Goal: Transaction & Acquisition: Purchase product/service

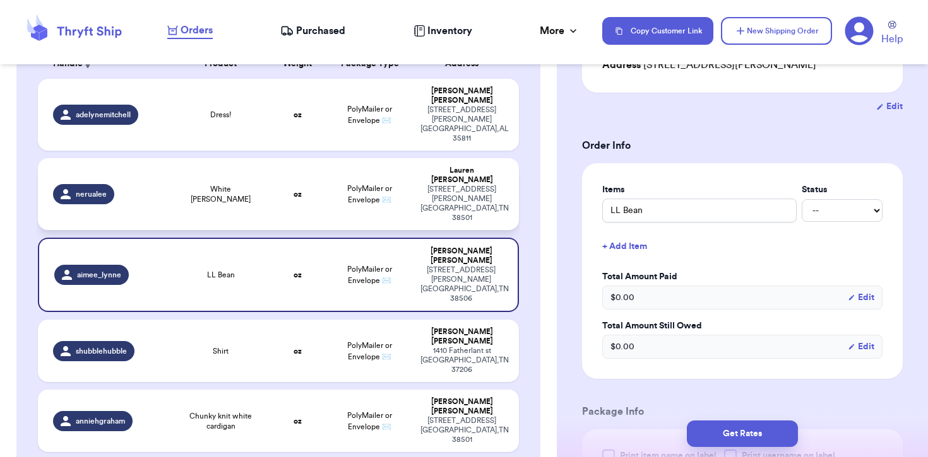
scroll to position [106, 0]
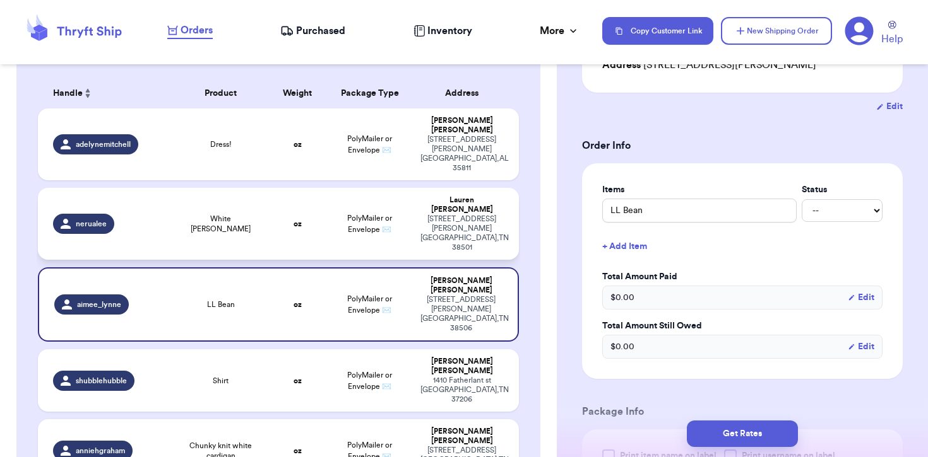
click at [242, 119] on td "Dress!" at bounding box center [221, 145] width 96 height 72
type input "Dress!"
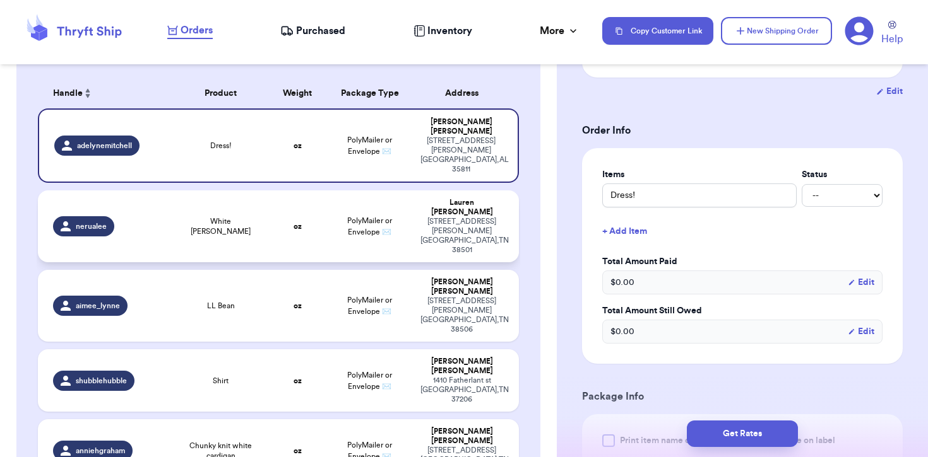
click at [221, 216] on span "White [PERSON_NAME]" at bounding box center [220, 226] width 81 height 20
type input "White [PERSON_NAME]"
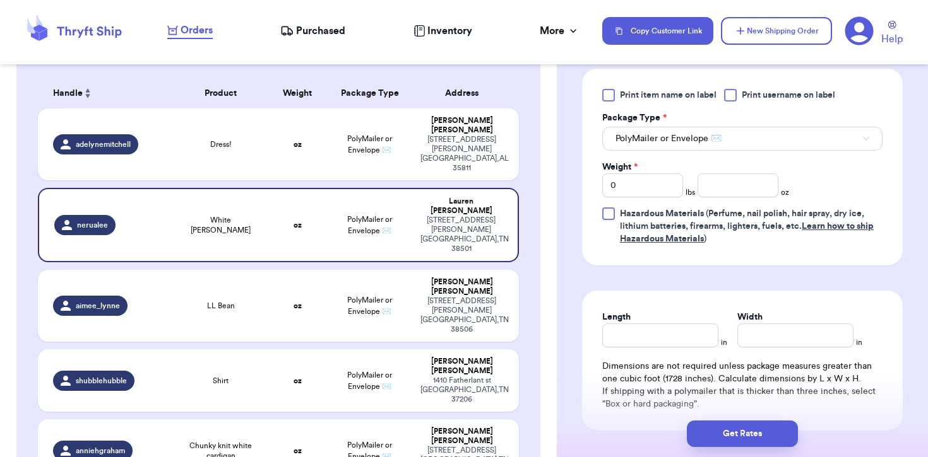
scroll to position [569, 0]
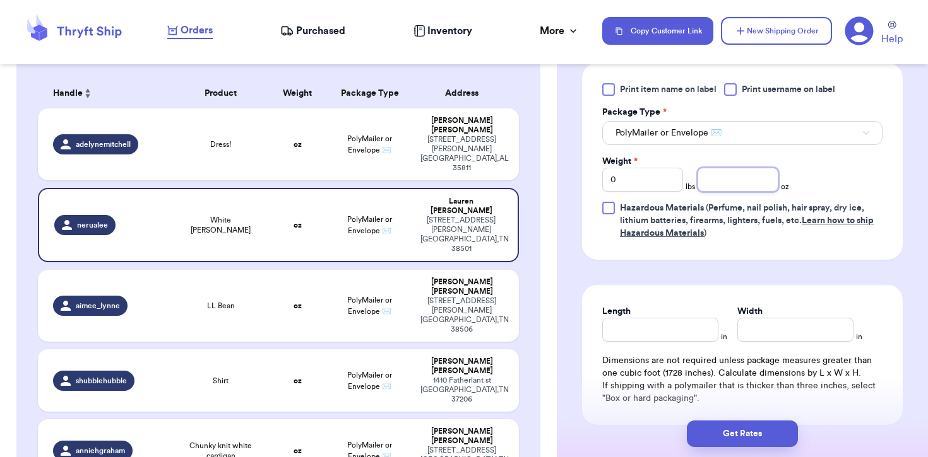
click at [739, 189] on input "number" at bounding box center [737, 180] width 81 height 24
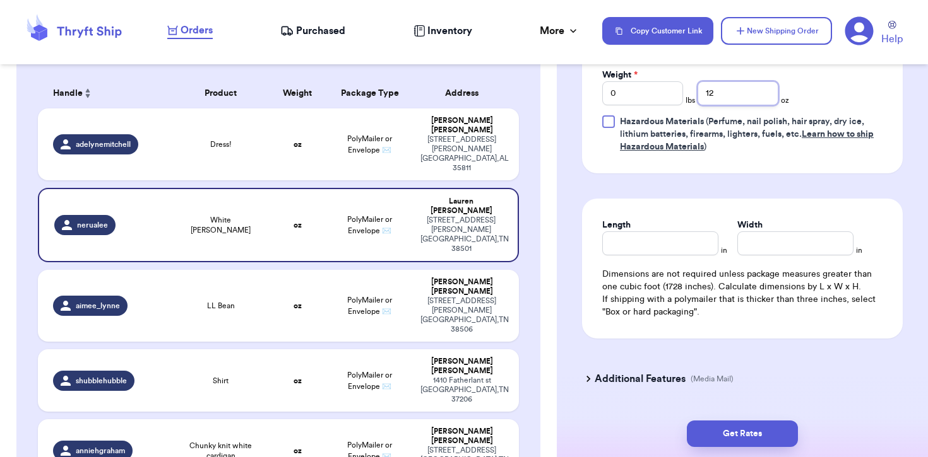
scroll to position [692, 0]
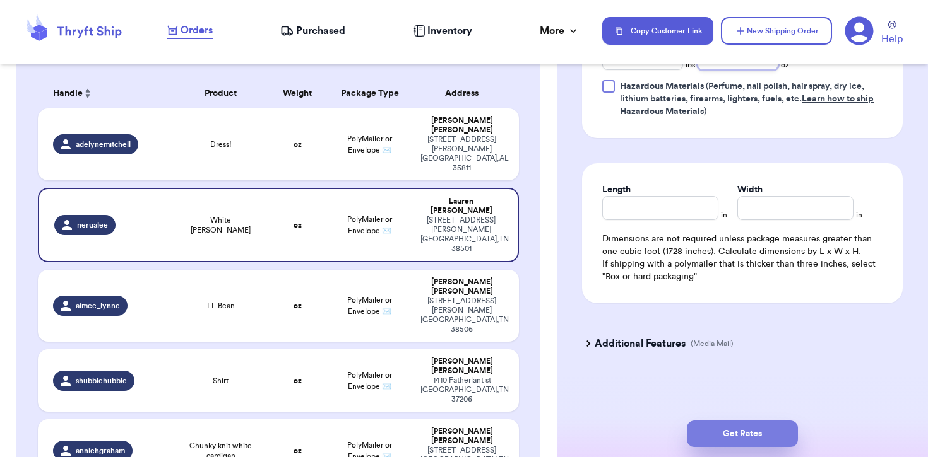
type input "12"
click at [758, 432] on button "Get Rates" at bounding box center [742, 434] width 111 height 27
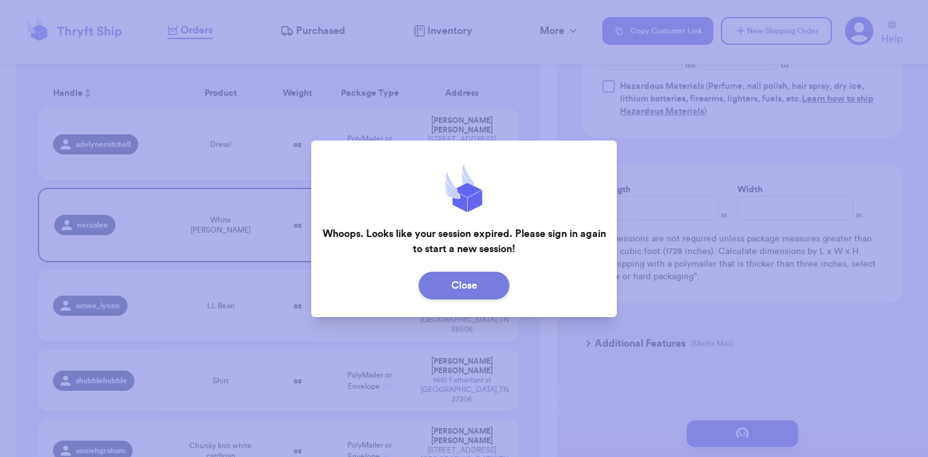
click at [472, 294] on button "Close" at bounding box center [463, 286] width 91 height 28
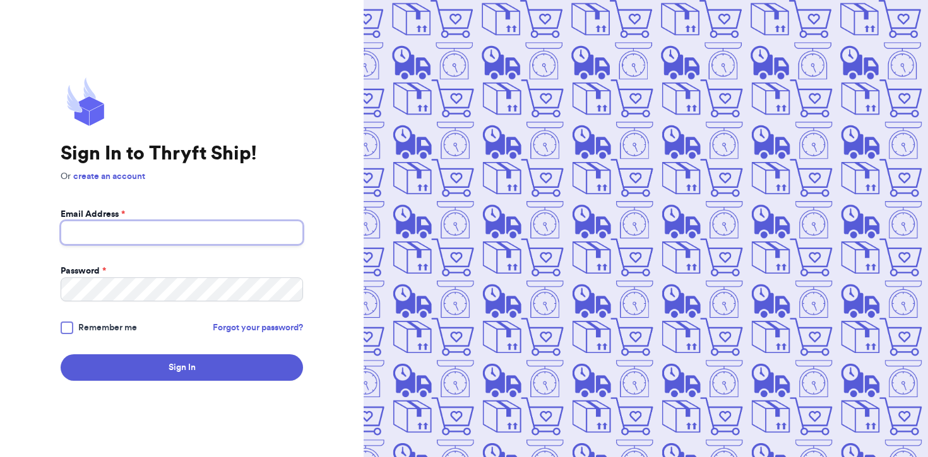
click at [247, 232] on input "Email Address *" at bounding box center [182, 233] width 242 height 24
type input "Forethoughtthings@gmail.com"
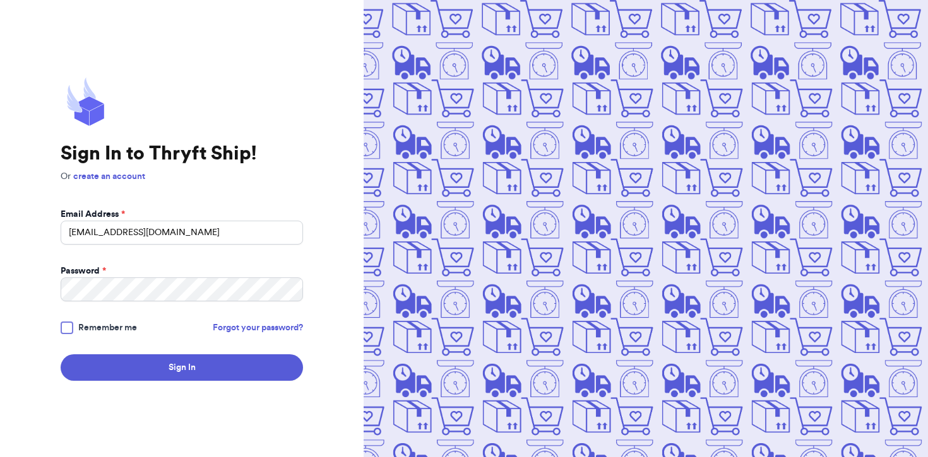
click at [163, 351] on form "Email Address * Forethoughtthings@gmail.com Password * Remember me Forgot your …" at bounding box center [182, 294] width 242 height 173
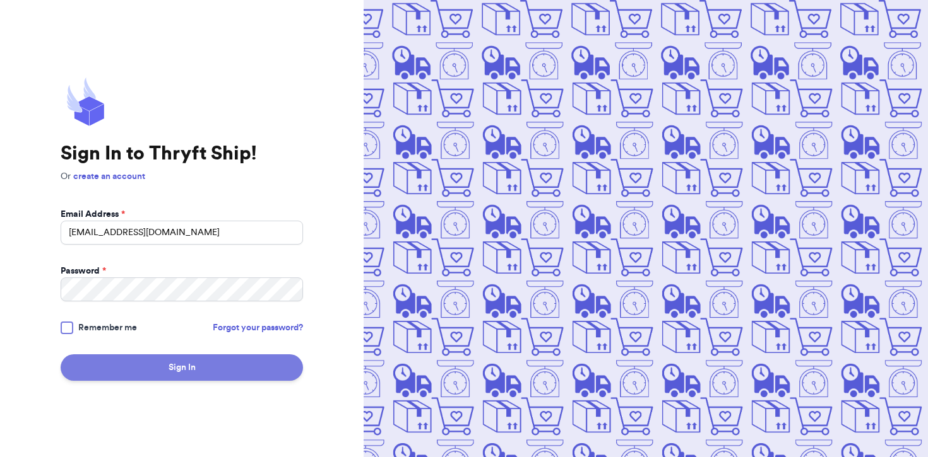
click at [162, 364] on button "Sign In" at bounding box center [182, 368] width 242 height 27
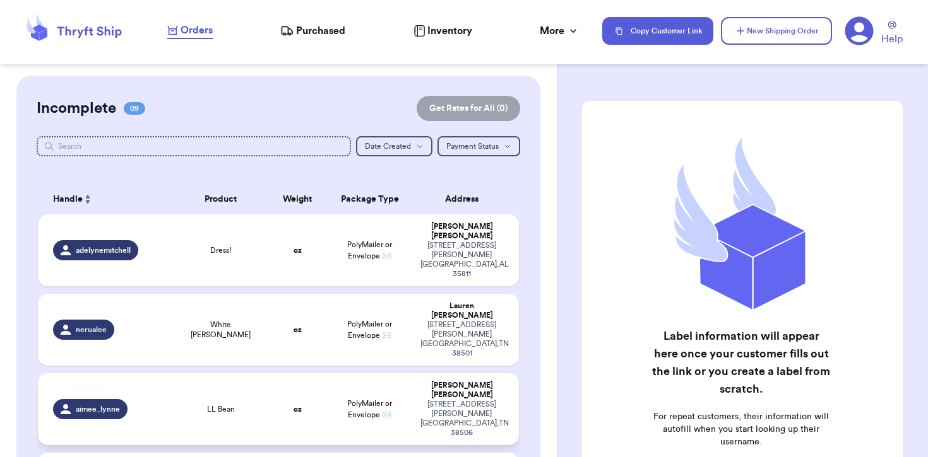
scroll to position [57, 0]
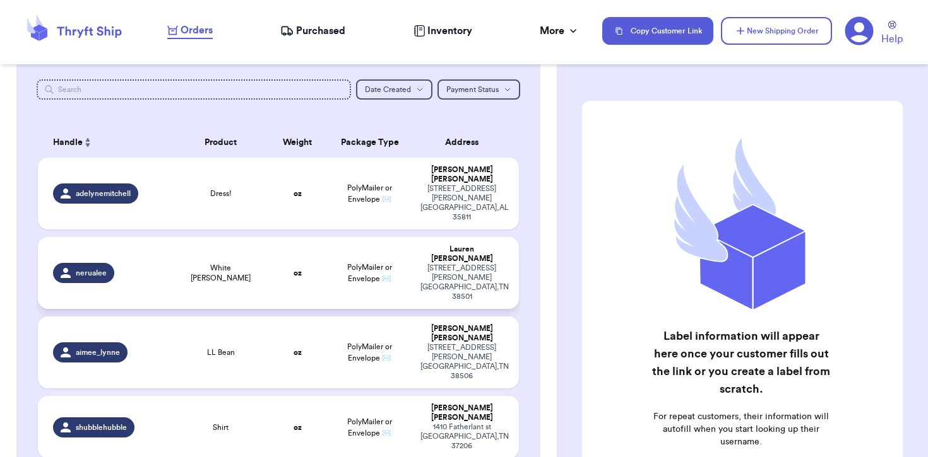
click at [360, 264] on span "PolyMailer or Envelope ✉️" at bounding box center [369, 273] width 45 height 19
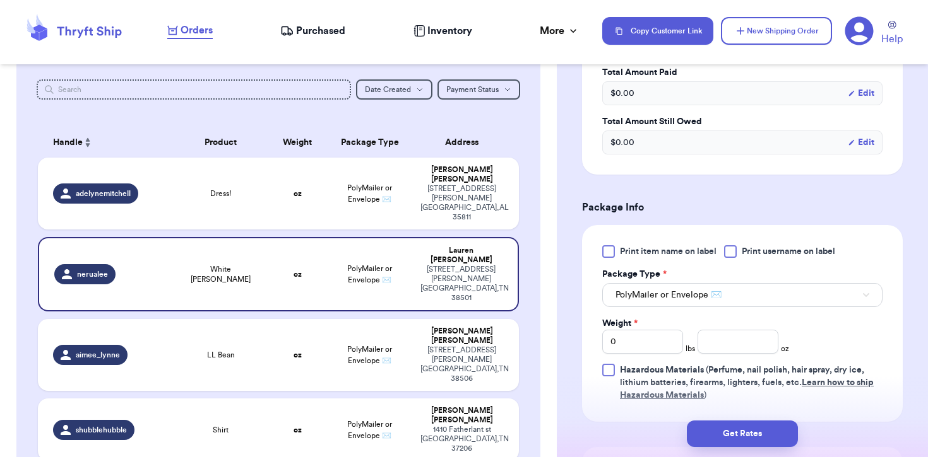
scroll to position [432, 0]
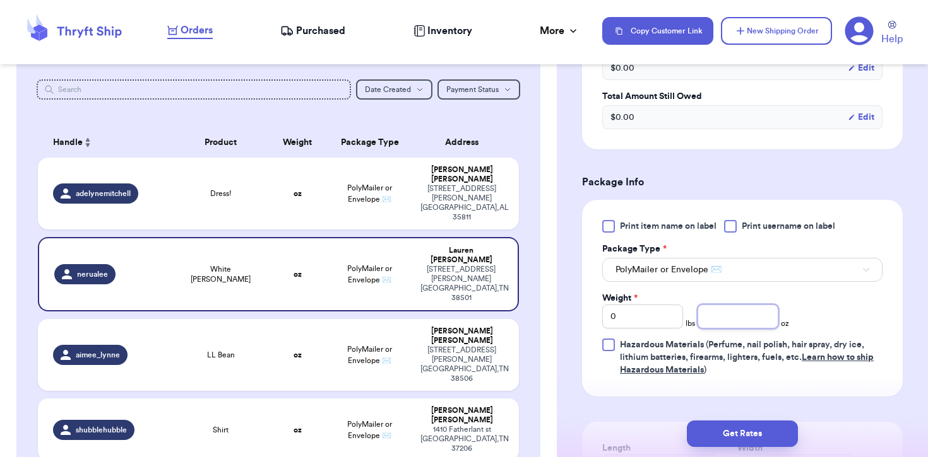
click at [728, 318] on input "number" at bounding box center [737, 317] width 81 height 24
type input "12"
click at [745, 437] on button "Get Rates" at bounding box center [742, 434] width 111 height 27
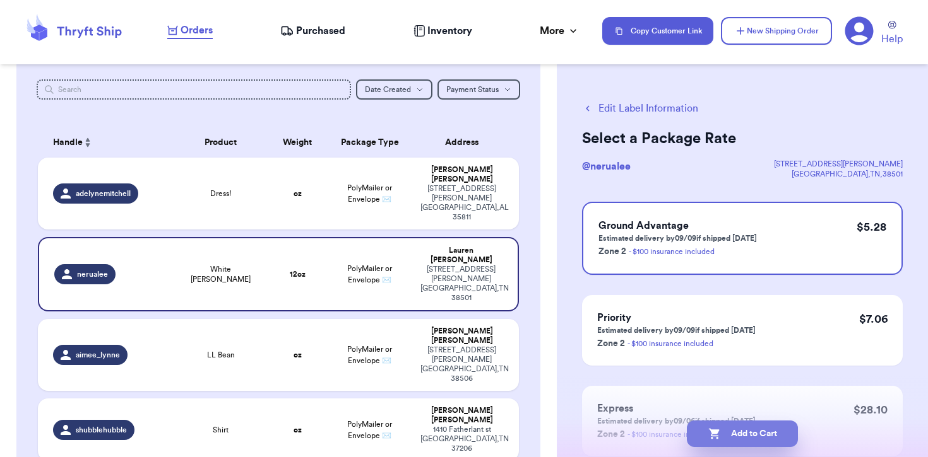
click at [750, 433] on button "Add to Cart" at bounding box center [742, 434] width 111 height 27
checkbox input "true"
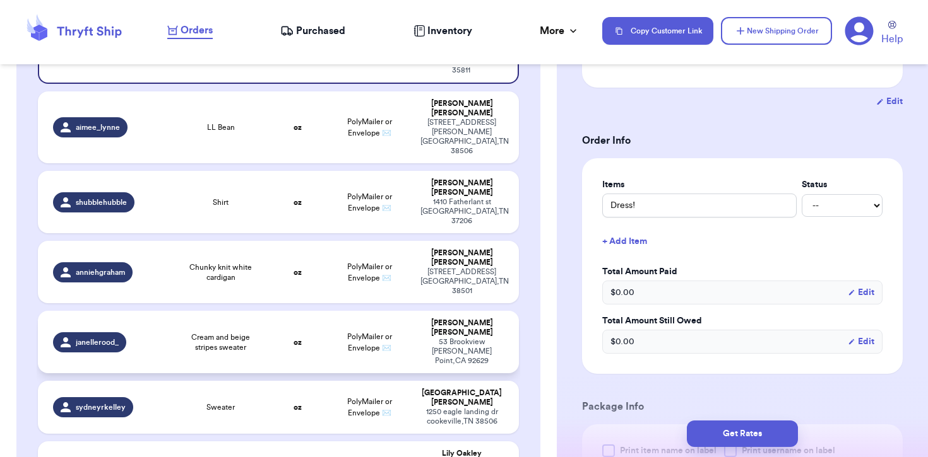
scroll to position [196, 0]
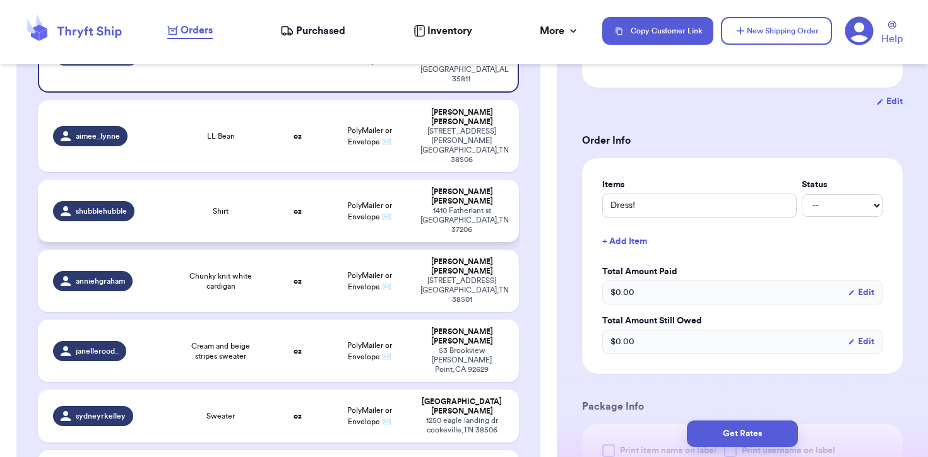
click at [290, 180] on td "oz" at bounding box center [297, 211] width 57 height 62
type input "Shirt"
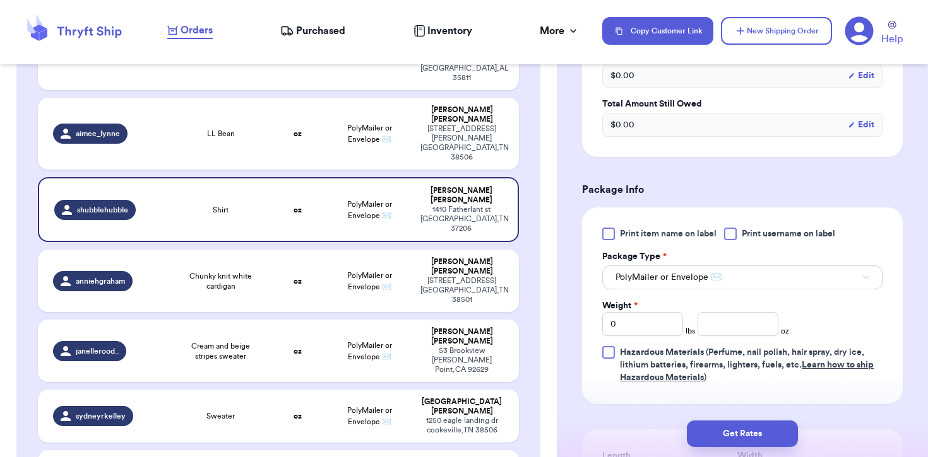
scroll to position [439, 0]
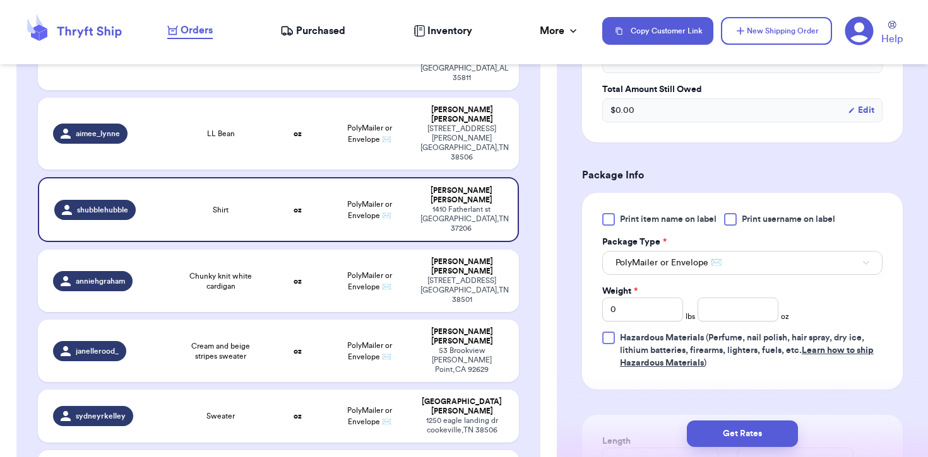
click at [715, 297] on div "Weight * 0 lbs oz" at bounding box center [695, 303] width 187 height 37
click at [715, 304] on input "number" at bounding box center [737, 310] width 81 height 24
type input "20"
click at [763, 430] on button "Get Rates" at bounding box center [742, 434] width 111 height 27
type input "1"
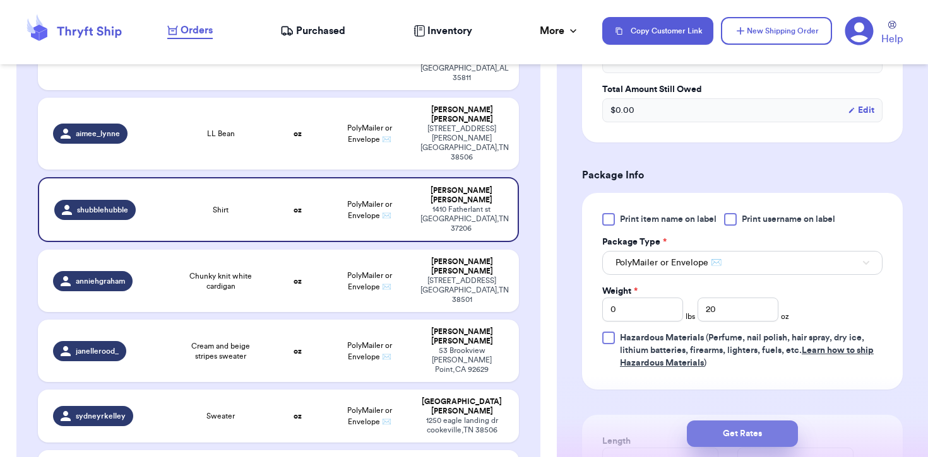
type input "4"
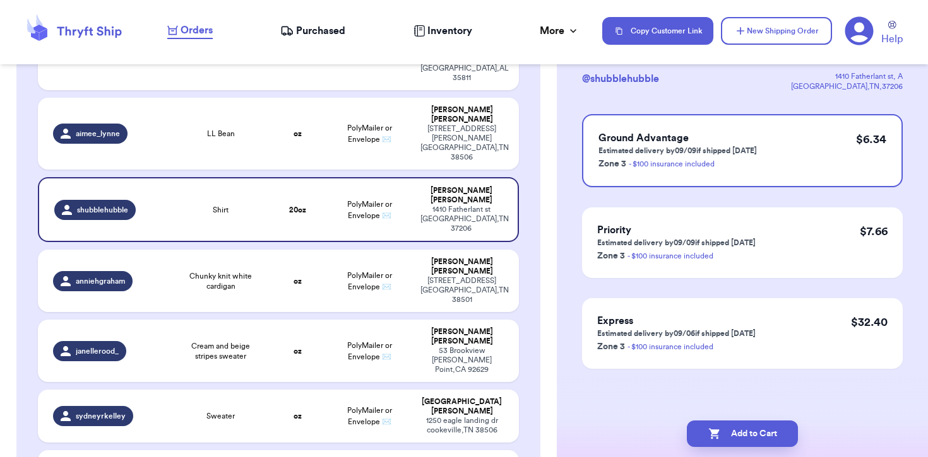
scroll to position [0, 0]
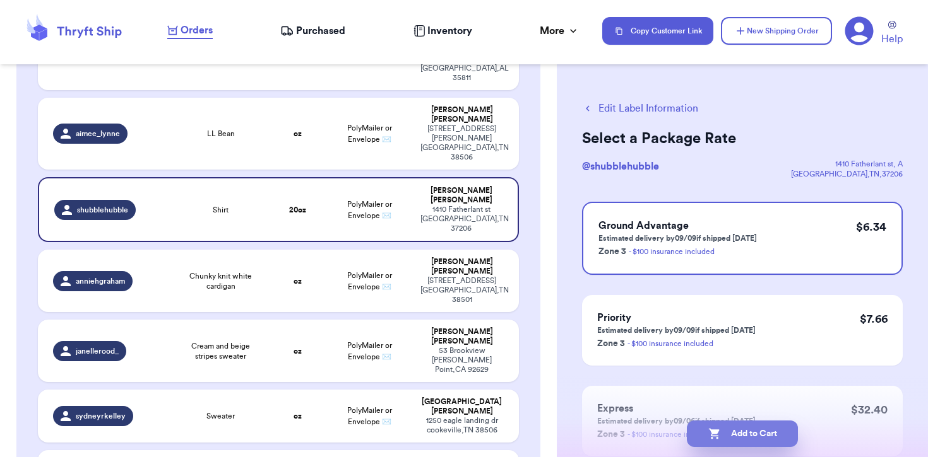
click at [748, 429] on button "Add to Cart" at bounding box center [742, 434] width 111 height 27
checkbox input "true"
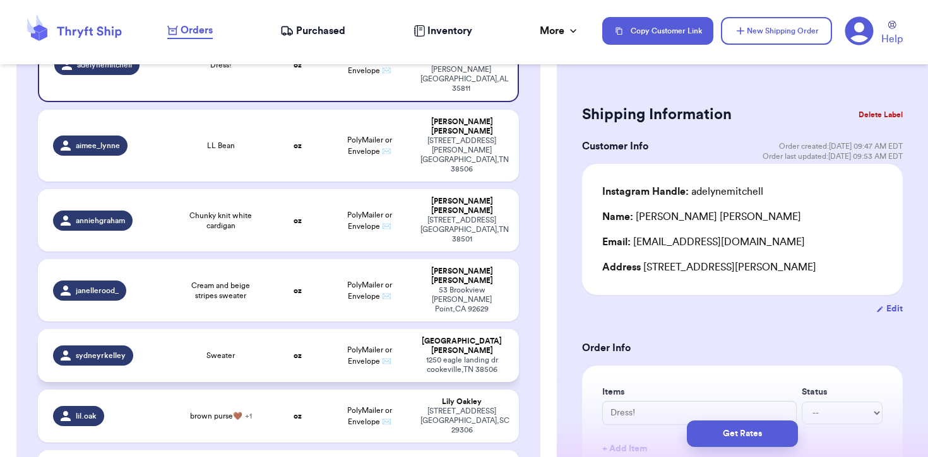
scroll to position [185, 0]
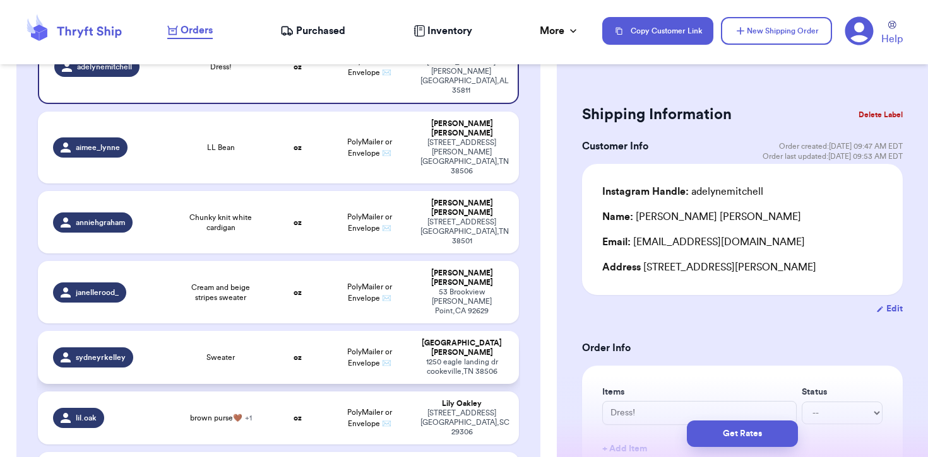
click at [257, 331] on td "Sweater" at bounding box center [221, 357] width 96 height 53
type input "Sweater"
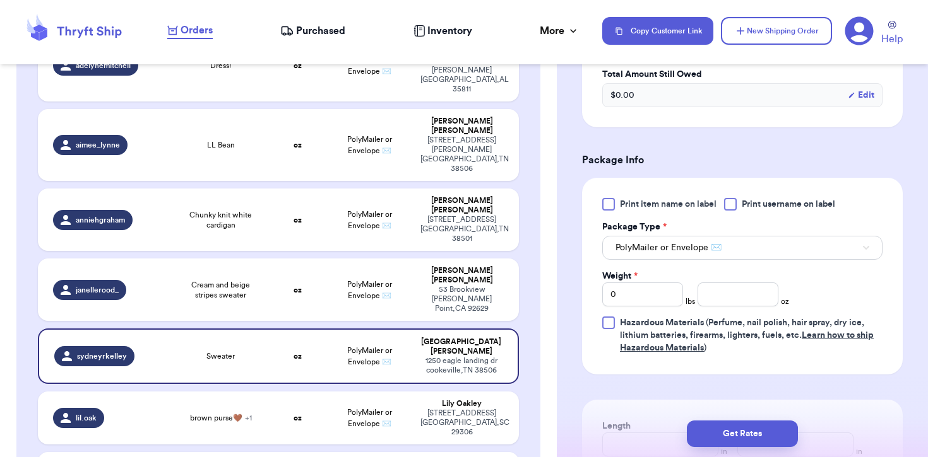
scroll to position [582, 0]
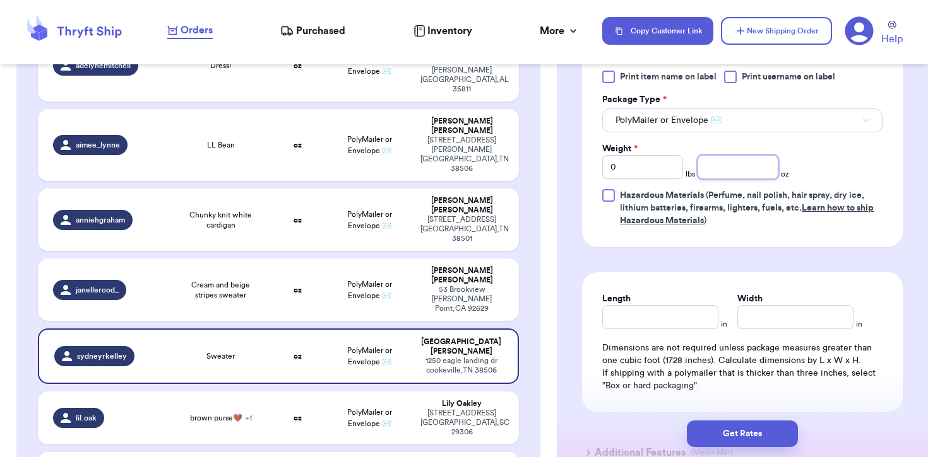
click at [749, 175] on input "number" at bounding box center [737, 167] width 81 height 24
type input "30"
click at [744, 430] on button "Get Rates" at bounding box center [742, 434] width 111 height 27
type input "1"
type input "14"
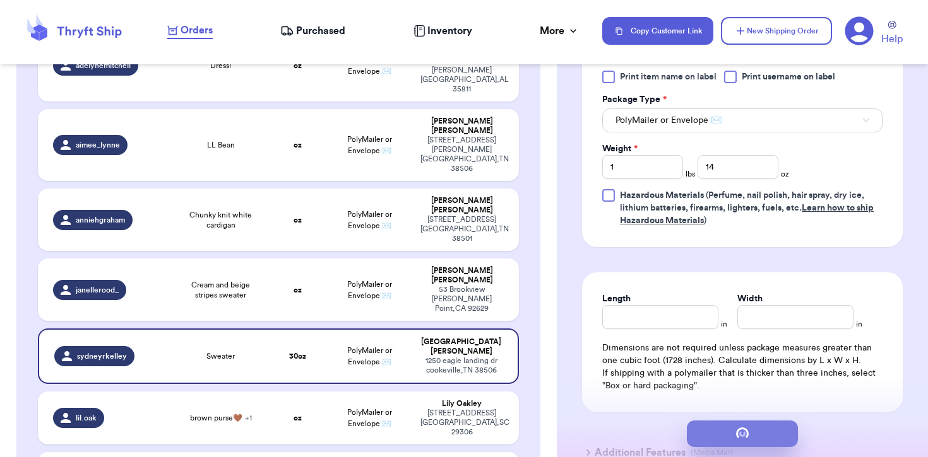
scroll to position [0, 0]
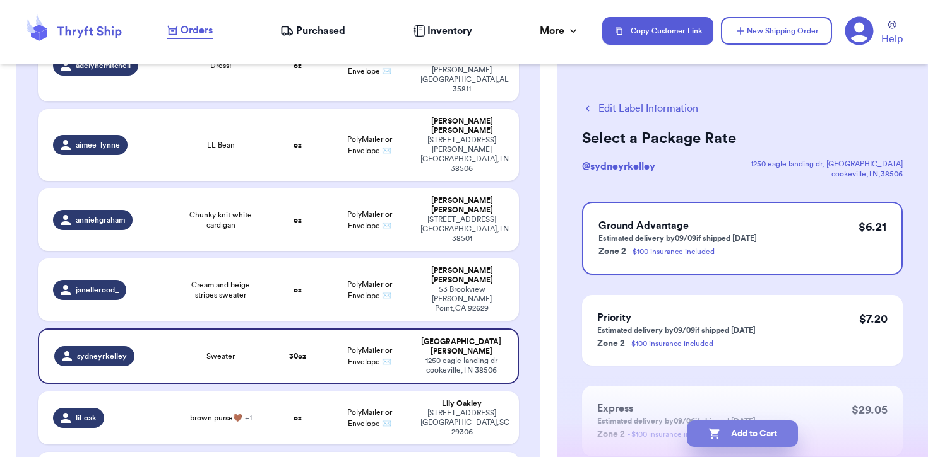
click at [737, 430] on button "Add to Cart" at bounding box center [742, 434] width 111 height 27
checkbox input "true"
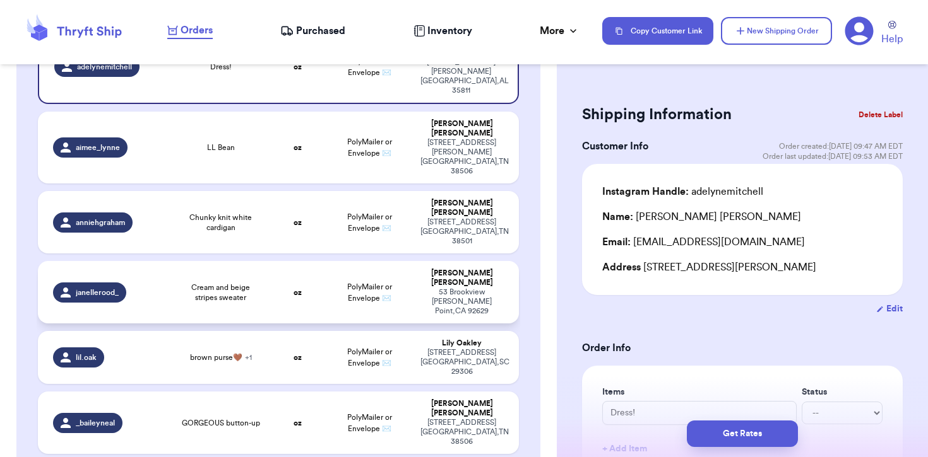
click at [228, 283] on span "Cream and beige stripes sweater" at bounding box center [220, 293] width 81 height 20
type input "Cream and beige stripes sweater"
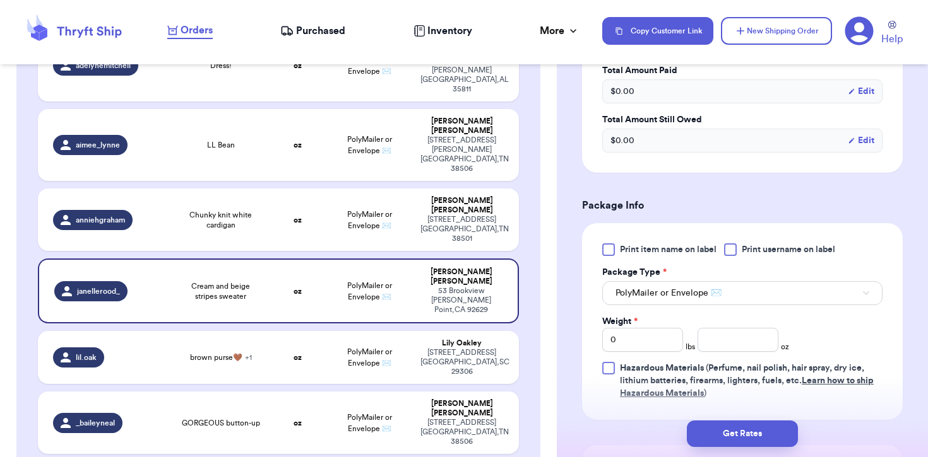
scroll to position [438, 0]
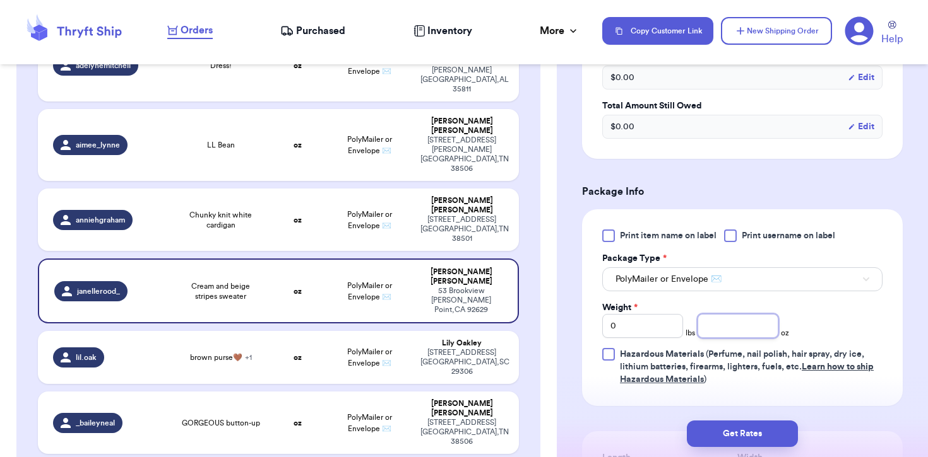
click at [740, 314] on input "number" at bounding box center [737, 326] width 81 height 24
type input "18"
click at [735, 430] on button "Get Rates" at bounding box center [742, 434] width 111 height 27
type input "1"
type input "2"
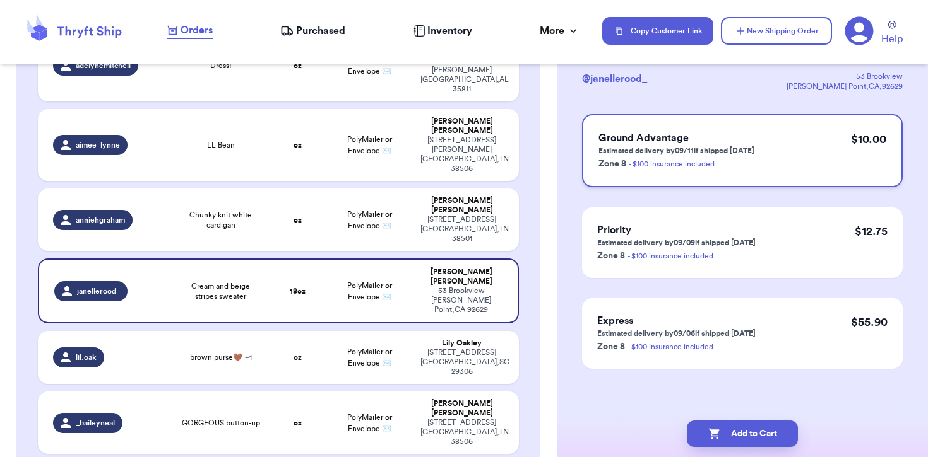
scroll to position [0, 0]
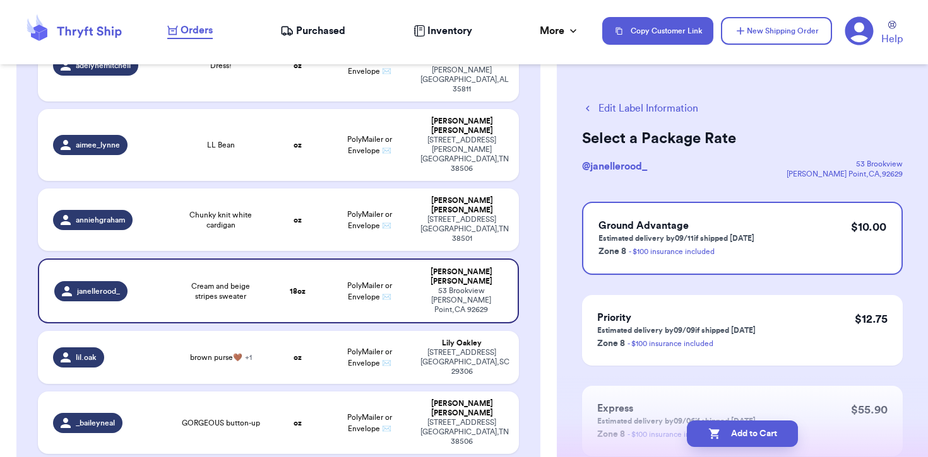
click at [657, 111] on button "Edit Label Information" at bounding box center [640, 108] width 116 height 15
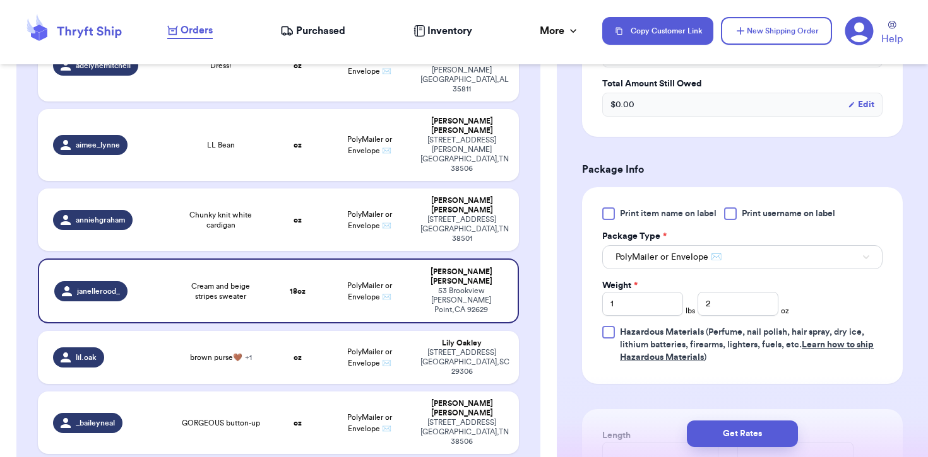
scroll to position [461, 0]
click at [726, 291] on input "2" at bounding box center [737, 303] width 81 height 24
type input "18"
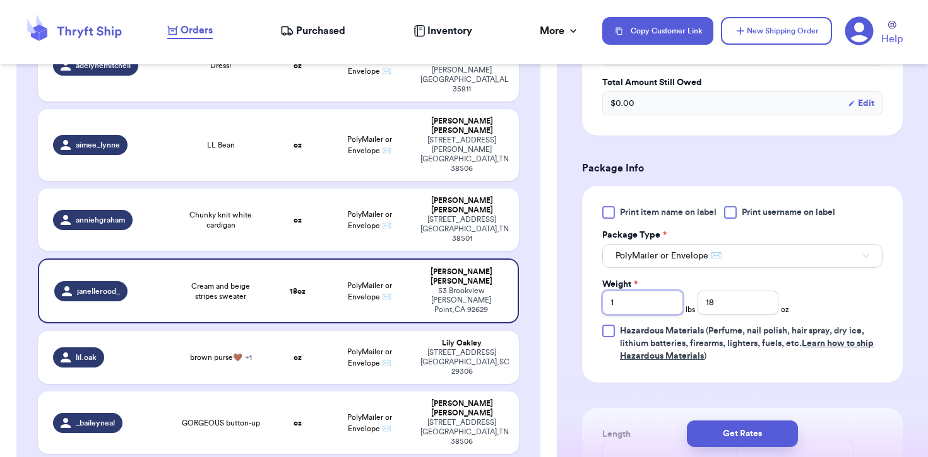
click at [664, 291] on input "1" at bounding box center [642, 303] width 81 height 24
click at [762, 430] on button "Get Rates" at bounding box center [742, 434] width 111 height 27
type input "1"
type input "2"
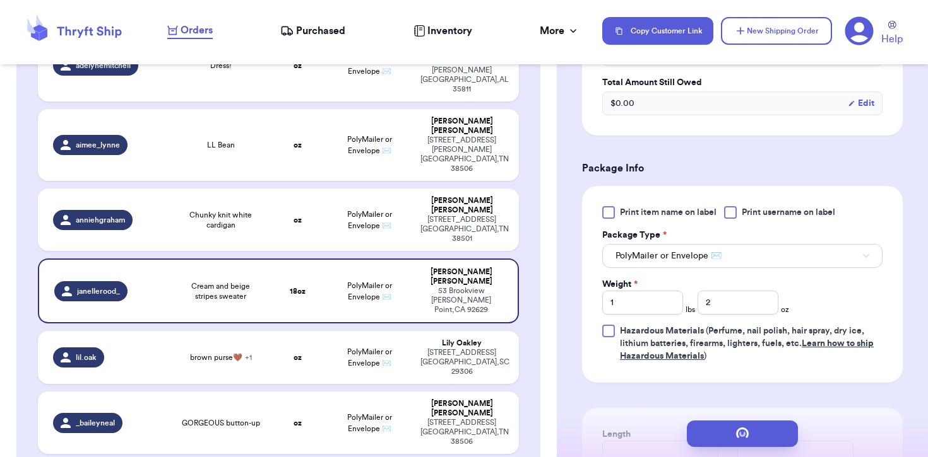
scroll to position [0, 0]
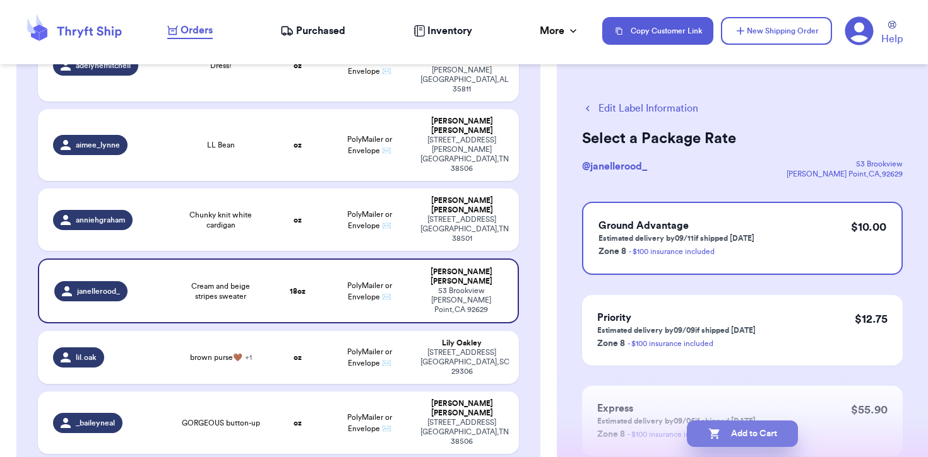
click at [733, 436] on button "Add to Cart" at bounding box center [742, 434] width 111 height 27
checkbox input "true"
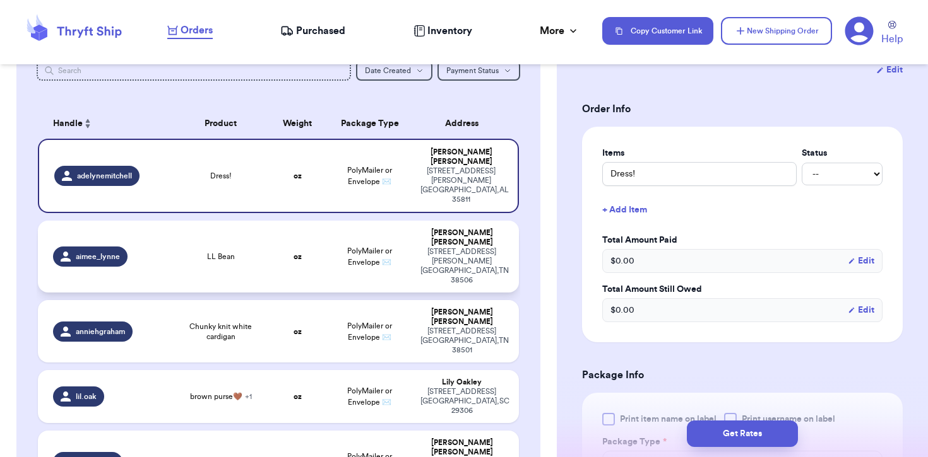
scroll to position [117, 0]
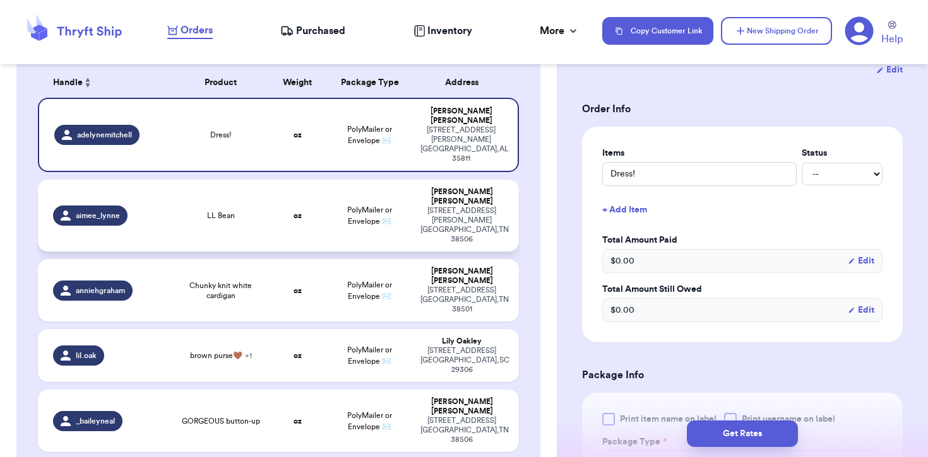
click at [252, 182] on td "LL Bean" at bounding box center [221, 216] width 96 height 72
type input "LL Bean"
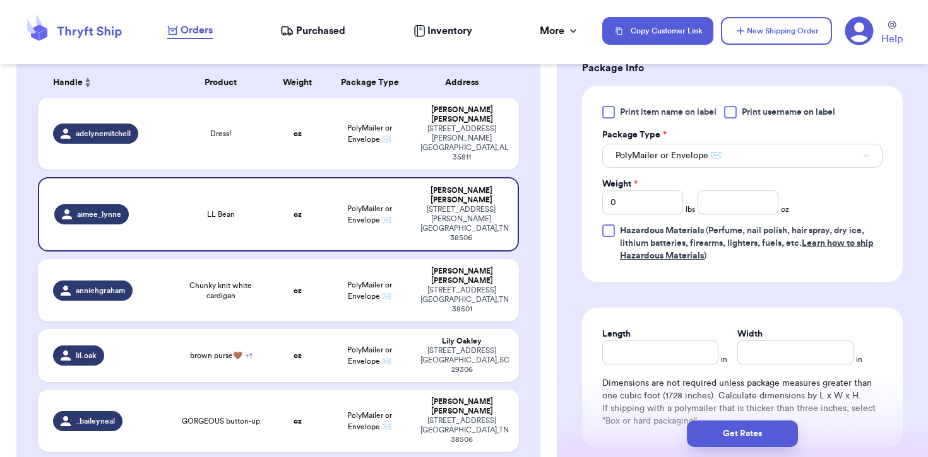
scroll to position [567, 0]
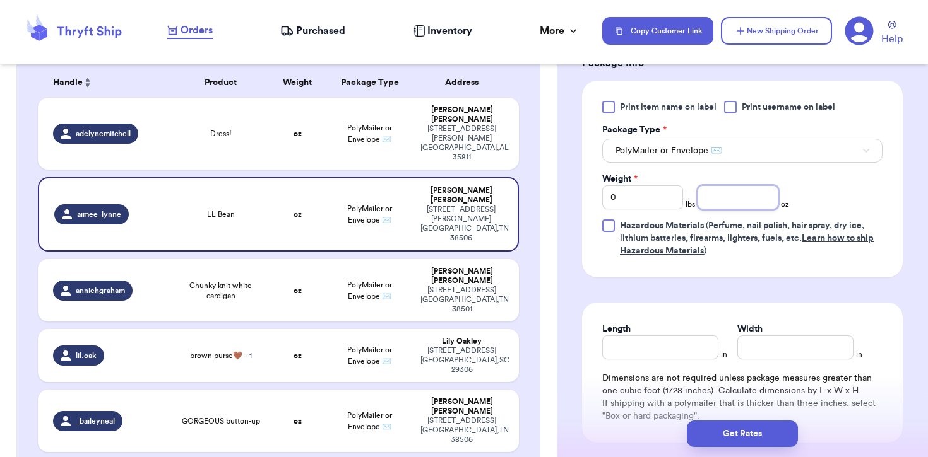
click at [731, 186] on input "number" at bounding box center [737, 198] width 81 height 24
type input "21"
click at [753, 437] on button "Get Rates" at bounding box center [742, 434] width 111 height 27
type input "1"
type input "5"
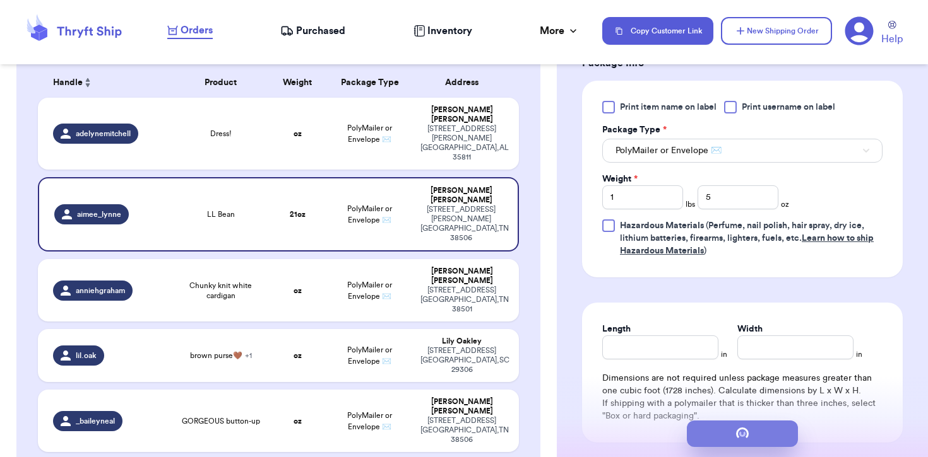
scroll to position [0, 0]
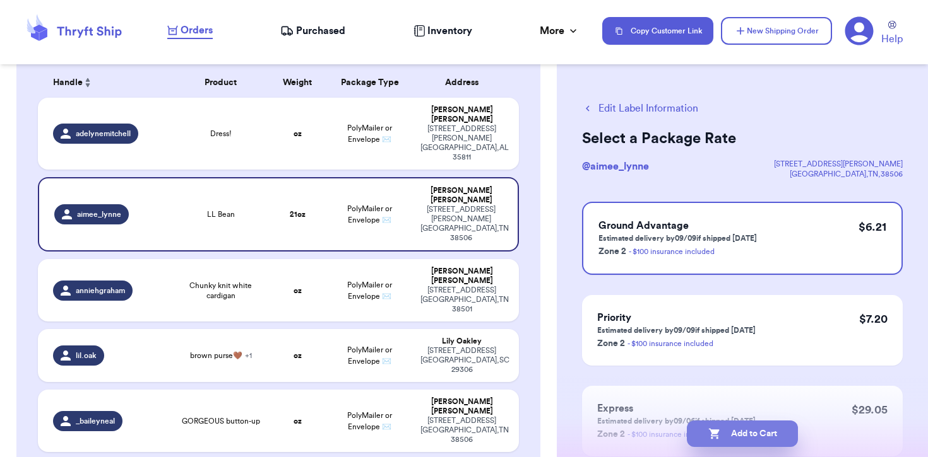
click at [736, 425] on button "Add to Cart" at bounding box center [742, 434] width 111 height 27
checkbox input "true"
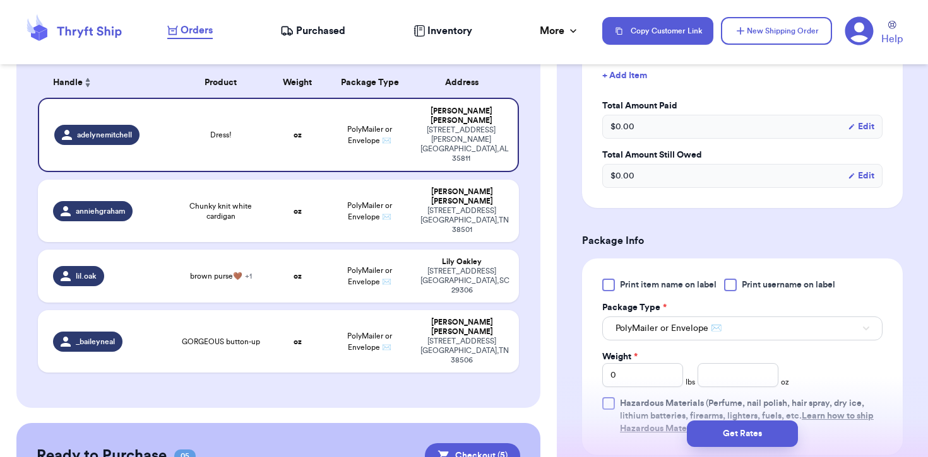
scroll to position [404, 0]
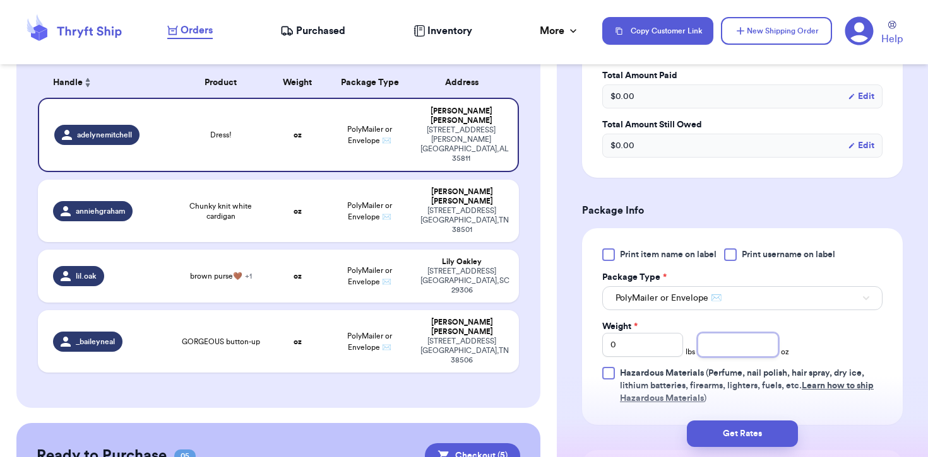
click at [723, 350] on input "number" at bounding box center [737, 345] width 81 height 24
type input "6.7"
click at [720, 432] on button "Get Rates" at bounding box center [742, 434] width 111 height 27
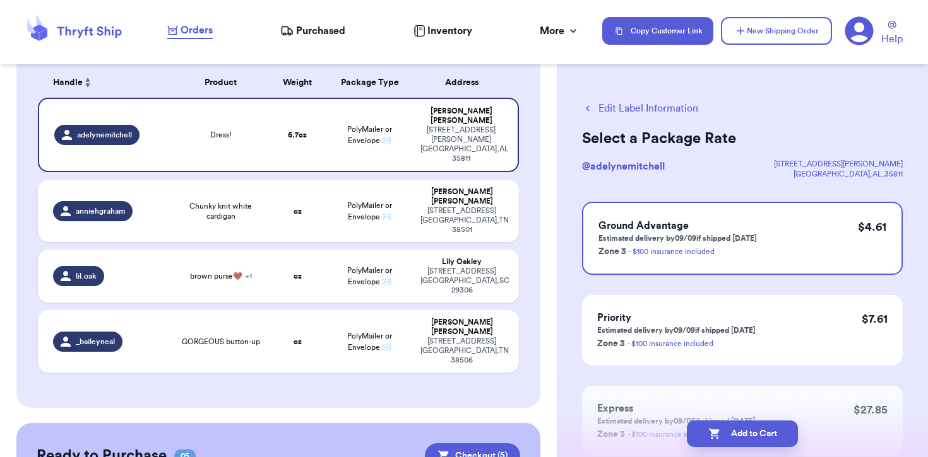
click at [720, 432] on button "Add to Cart" at bounding box center [742, 434] width 111 height 27
checkbox input "true"
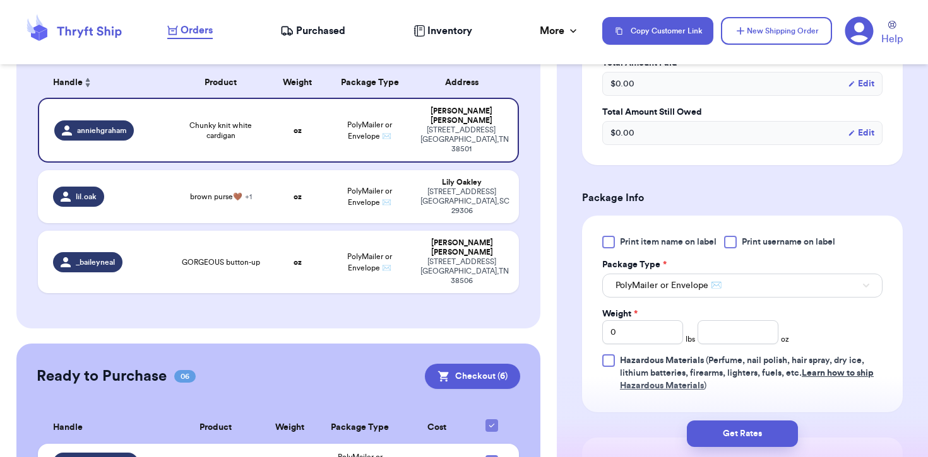
scroll to position [416, 0]
click at [732, 317] on div "Weight * 0 lbs oz" at bounding box center [695, 327] width 187 height 37
click at [732, 335] on input "number" at bounding box center [737, 333] width 81 height 24
type input "22"
click at [726, 437] on button "Get Rates" at bounding box center [742, 434] width 111 height 27
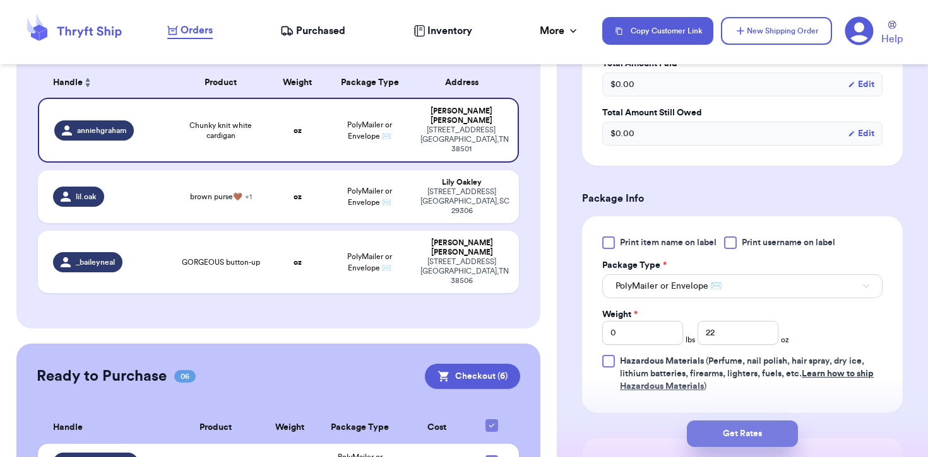
type input "1"
type input "6"
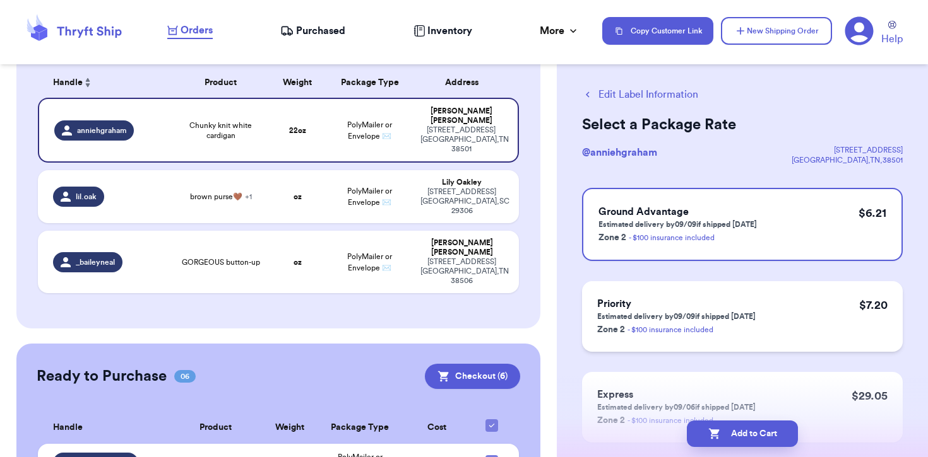
scroll to position [15, 0]
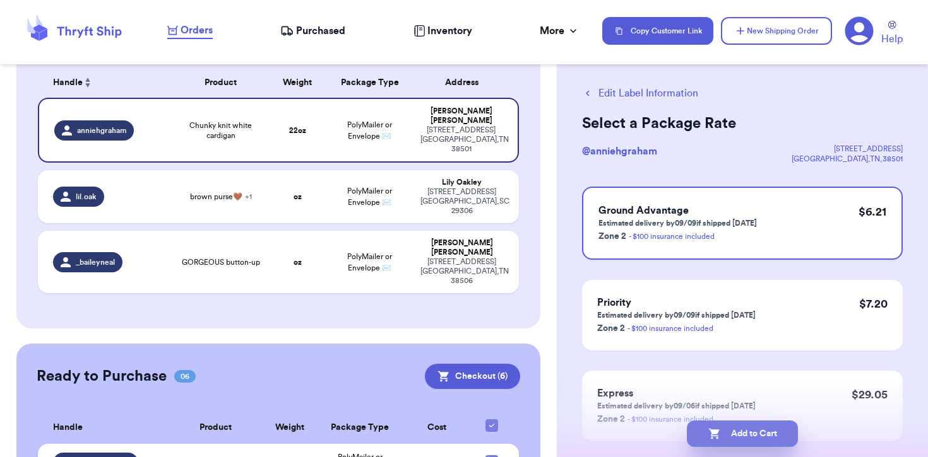
click at [731, 427] on button "Add to Cart" at bounding box center [742, 434] width 111 height 27
checkbox input "true"
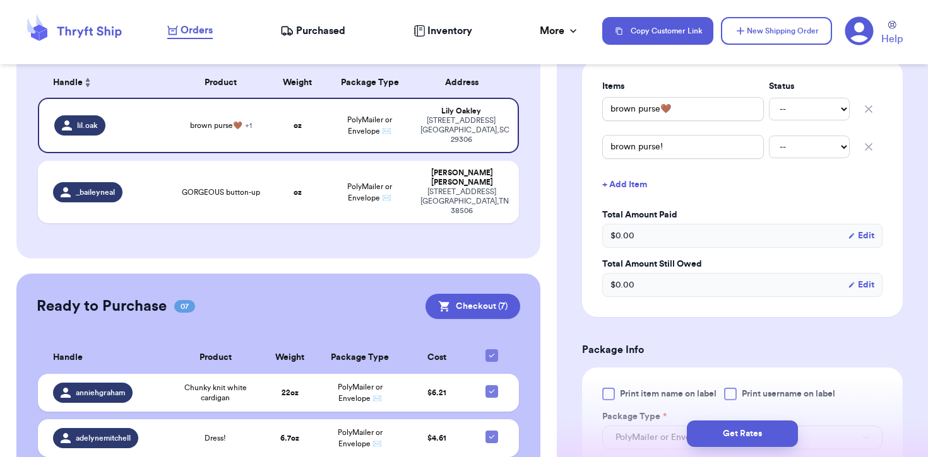
scroll to position [307, 0]
click at [870, 144] on icon "button" at bounding box center [868, 146] width 6 height 6
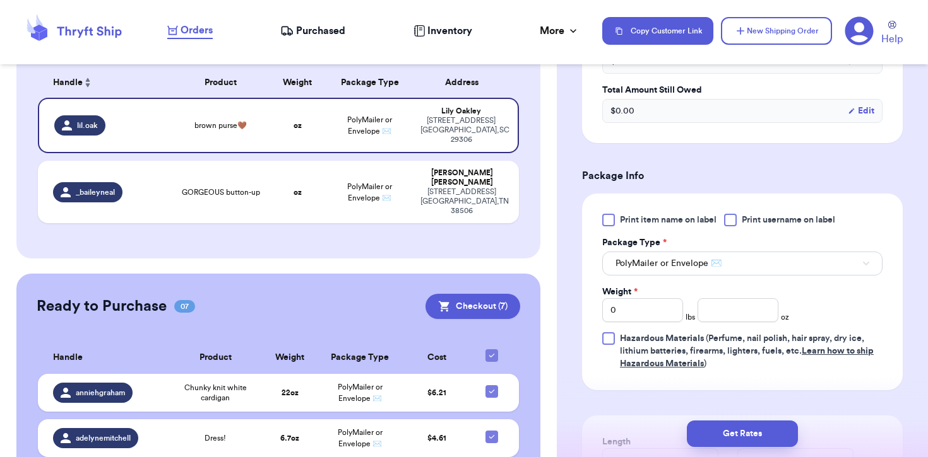
scroll to position [465, 0]
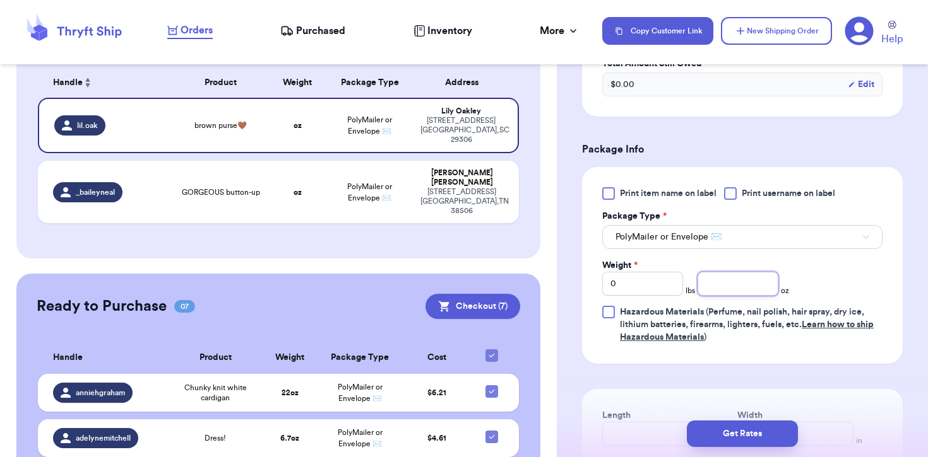
click at [733, 282] on input "number" at bounding box center [737, 284] width 81 height 24
click at [705, 283] on input "7.5" at bounding box center [737, 284] width 81 height 24
type input "17.5"
click at [772, 434] on button "Get Rates" at bounding box center [742, 434] width 111 height 27
type input "1"
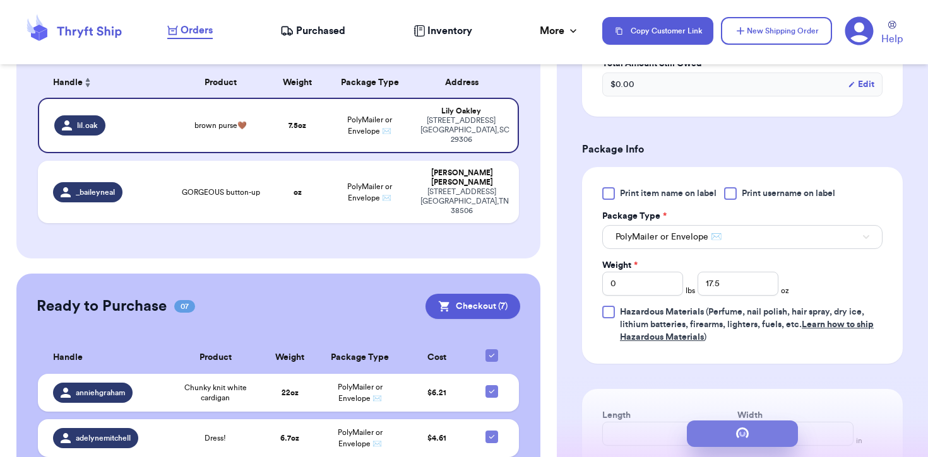
type input "1.5"
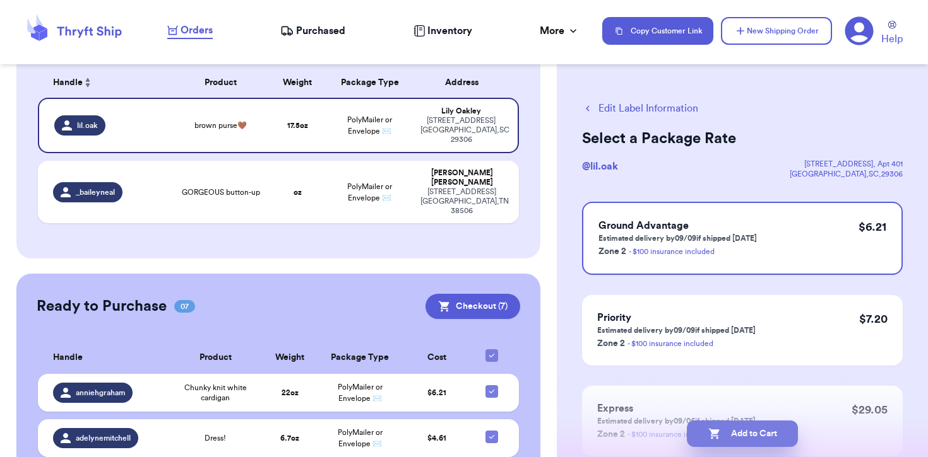
click at [766, 433] on button "Add to Cart" at bounding box center [742, 434] width 111 height 27
checkbox input "true"
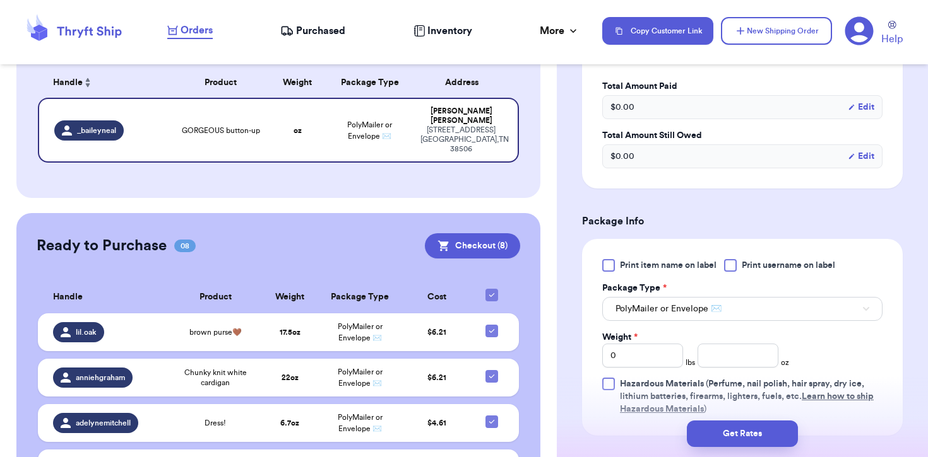
scroll to position [394, 0]
click at [733, 357] on input "number" at bounding box center [737, 355] width 81 height 24
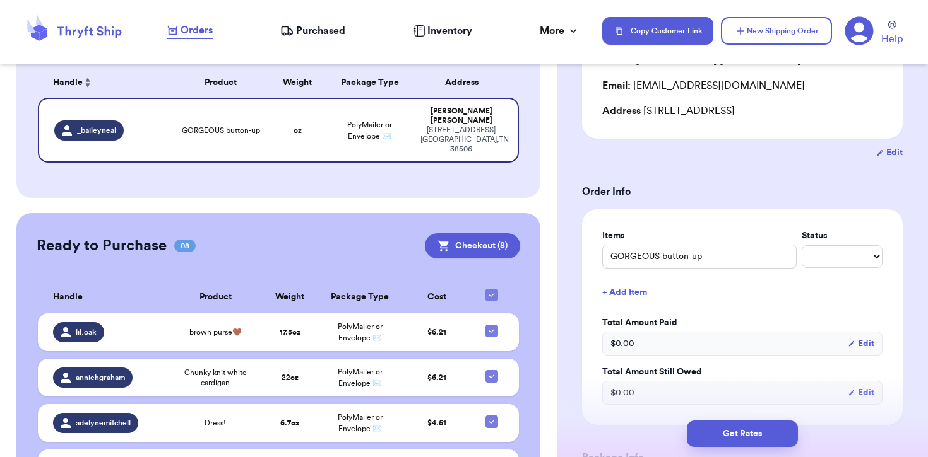
scroll to position [155, 0]
type input "15"
click at [737, 430] on button "Get Rates" at bounding box center [742, 434] width 111 height 27
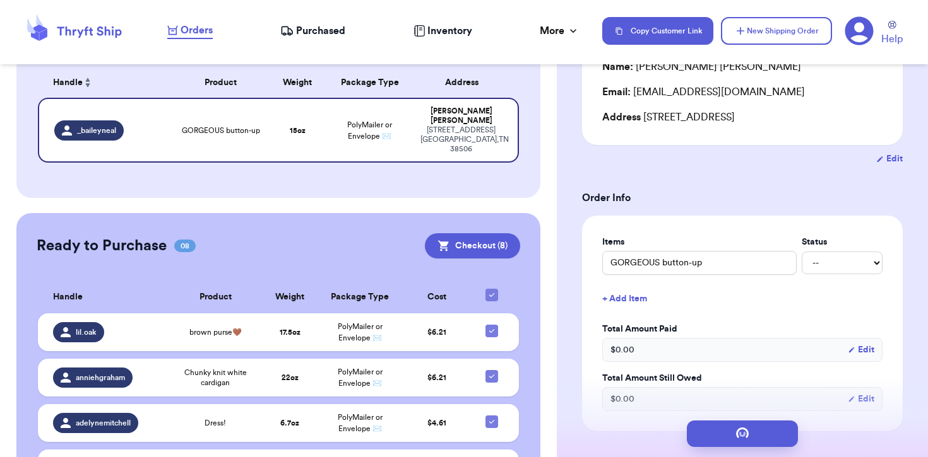
scroll to position [0, 0]
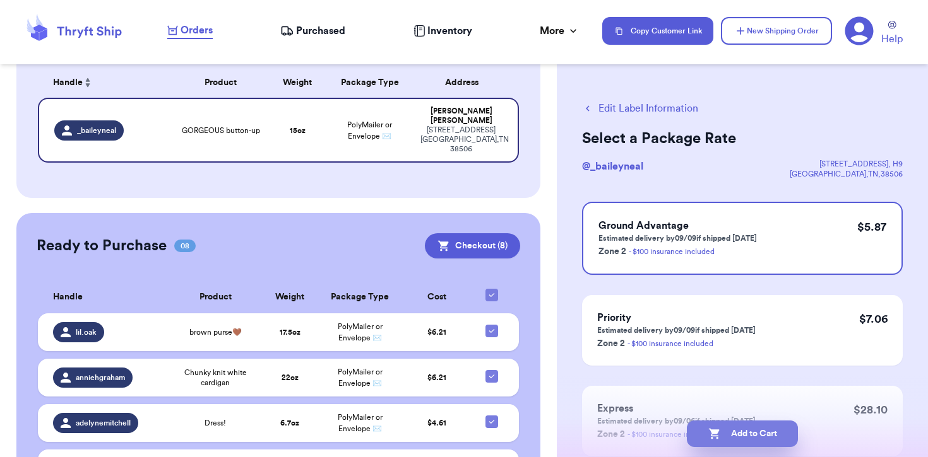
click at [717, 430] on icon "button" at bounding box center [713, 434] width 11 height 11
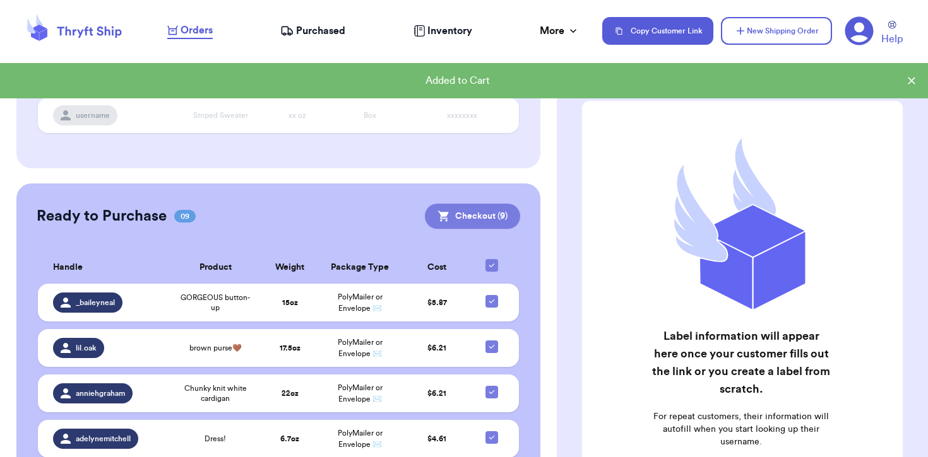
click at [477, 213] on button "Checkout ( 9 )" at bounding box center [472, 216] width 95 height 25
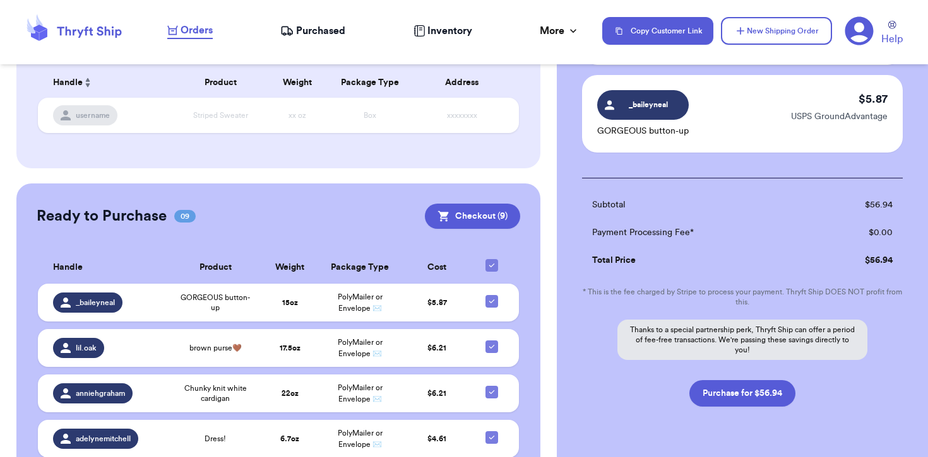
scroll to position [789, 0]
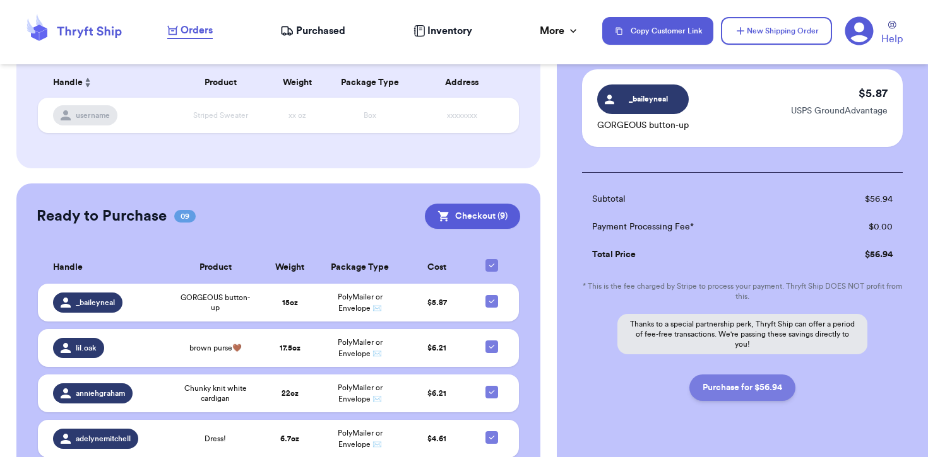
click at [743, 389] on button "Purchase for $56.94" at bounding box center [742, 388] width 106 height 27
checkbox input "false"
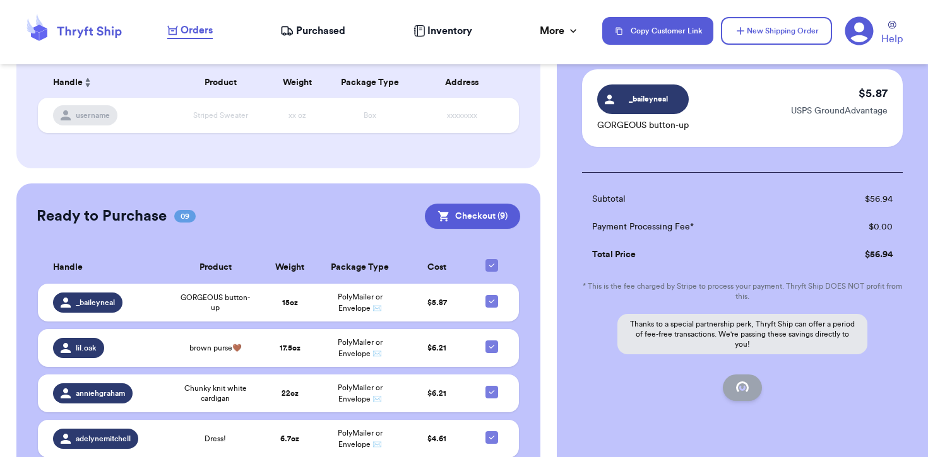
checkbox input "false"
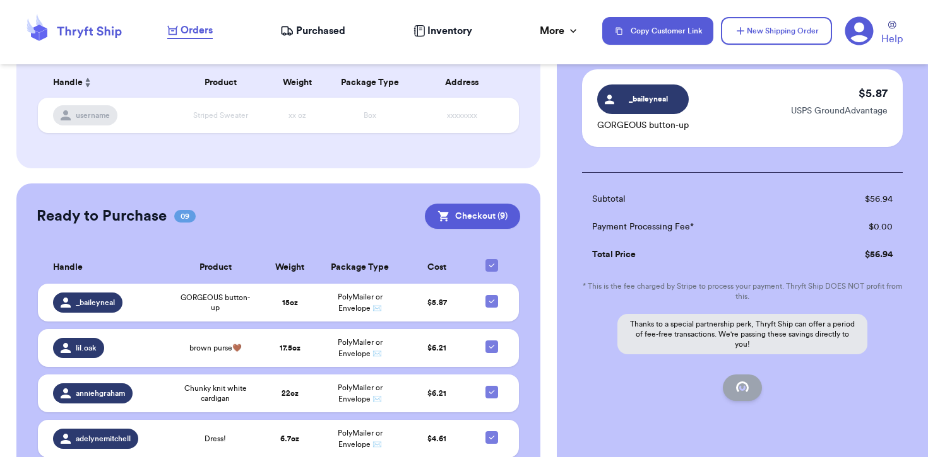
checkbox input "false"
checkbox input "true"
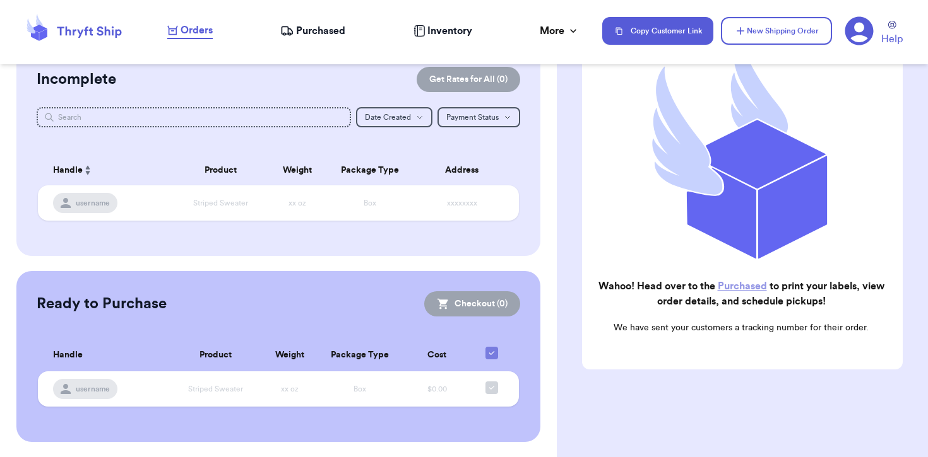
scroll to position [28, 0]
click at [315, 32] on span "Purchased" at bounding box center [320, 30] width 49 height 15
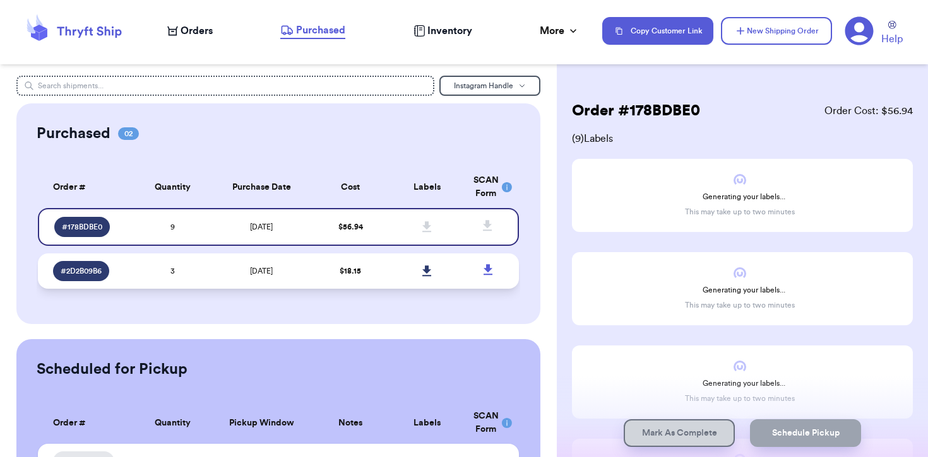
click at [270, 266] on td "8/29/2025" at bounding box center [261, 271] width 101 height 35
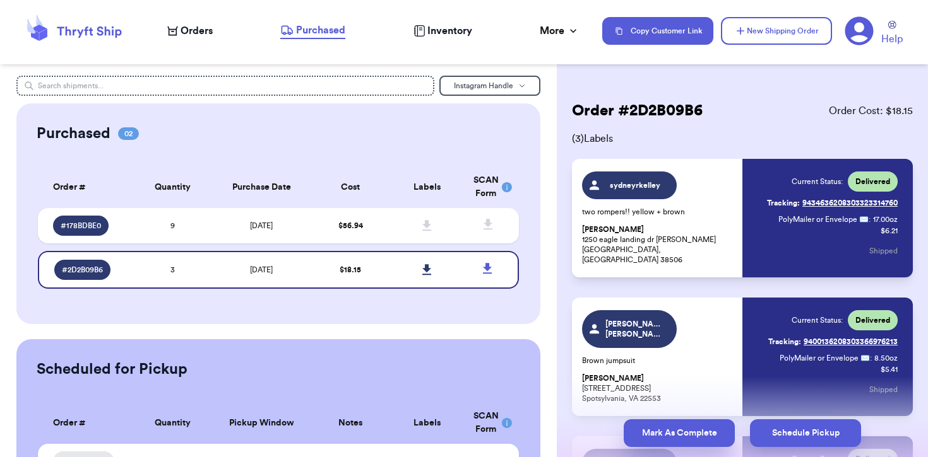
click at [665, 431] on button "Mark As Complete" at bounding box center [678, 434] width 111 height 28
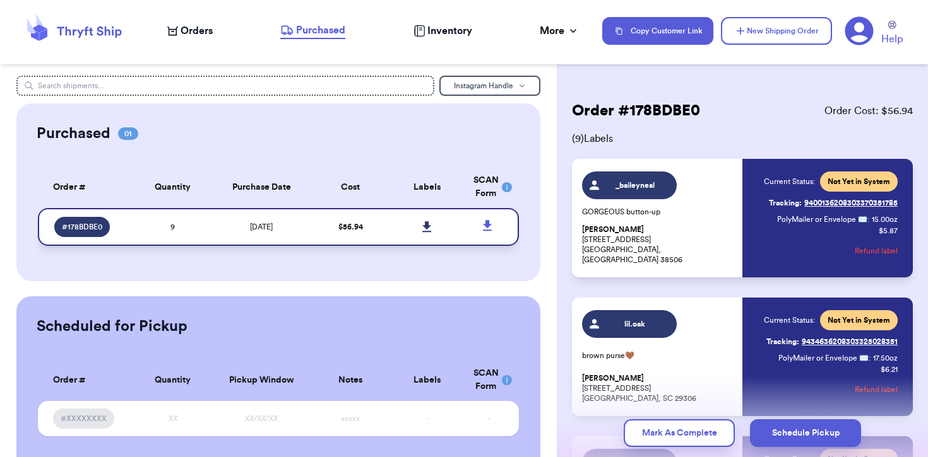
click at [428, 232] on icon at bounding box center [426, 226] width 9 height 11
